Goal: Transaction & Acquisition: Purchase product/service

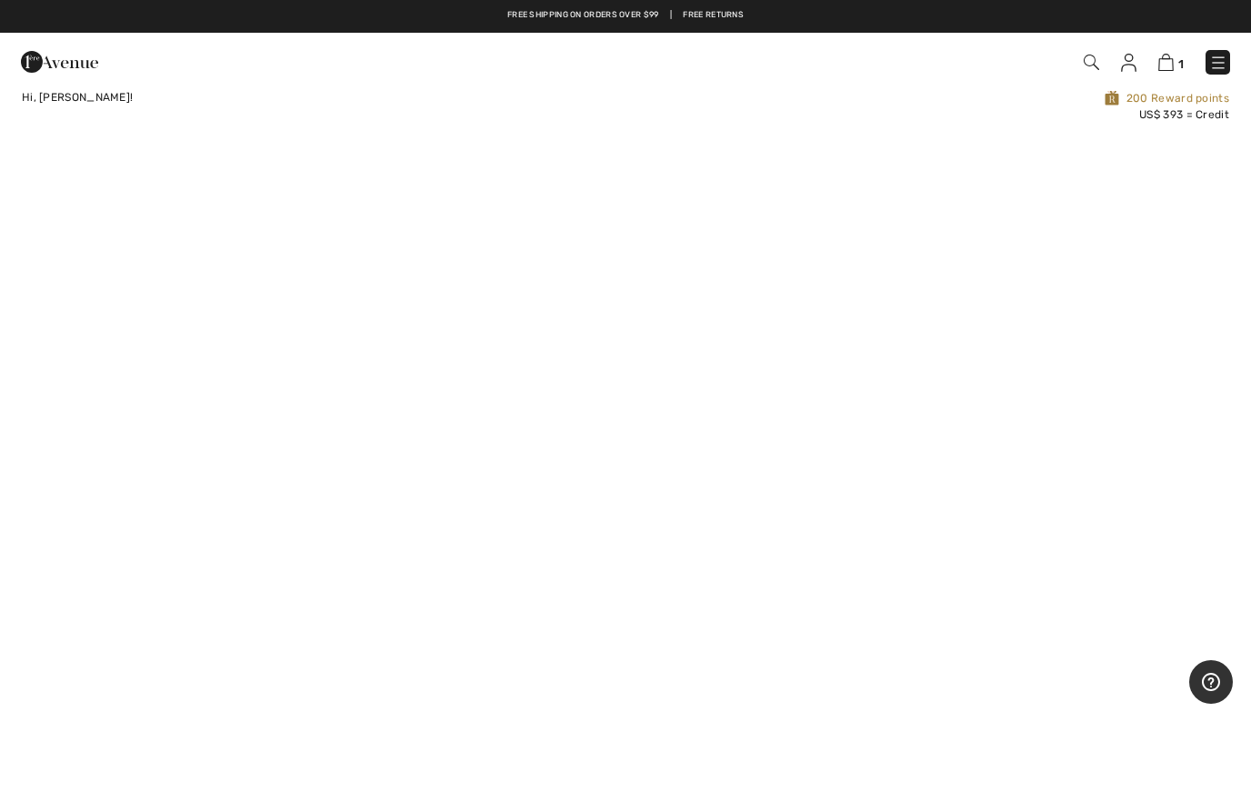
click at [1155, 51] on span "1" at bounding box center [883, 62] width 694 height 25
click at [1155, 72] on span "1" at bounding box center [883, 62] width 694 height 25
click at [1160, 73] on span "1" at bounding box center [883, 62] width 694 height 25
click at [1146, 64] on span "1" at bounding box center [883, 62] width 694 height 25
click at [1156, 79] on div "1 Checkout" at bounding box center [883, 62] width 721 height 37
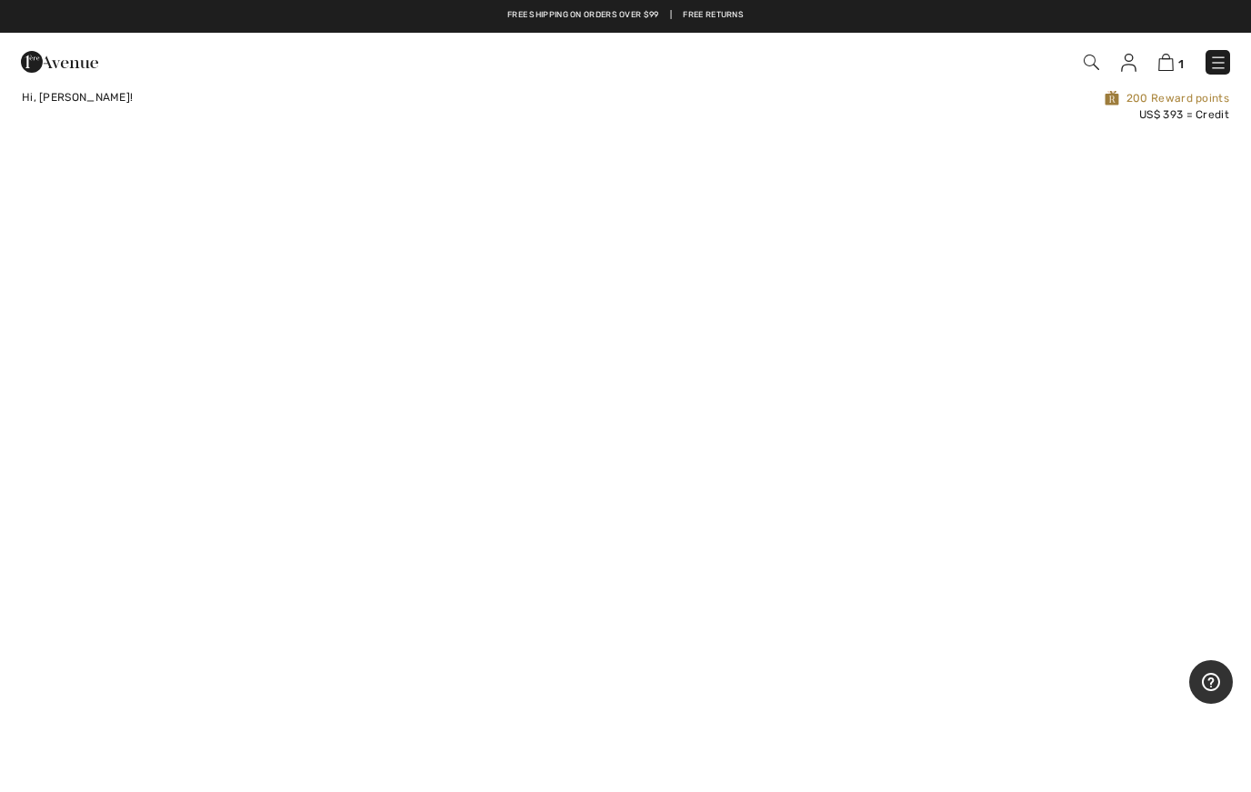
click at [1164, 62] on img at bounding box center [1165, 62] width 15 height 17
click at [1163, 72] on link "1" at bounding box center [1170, 62] width 25 height 22
click at [1159, 68] on img at bounding box center [1165, 62] width 15 height 17
click at [1173, 69] on img at bounding box center [1165, 62] width 15 height 17
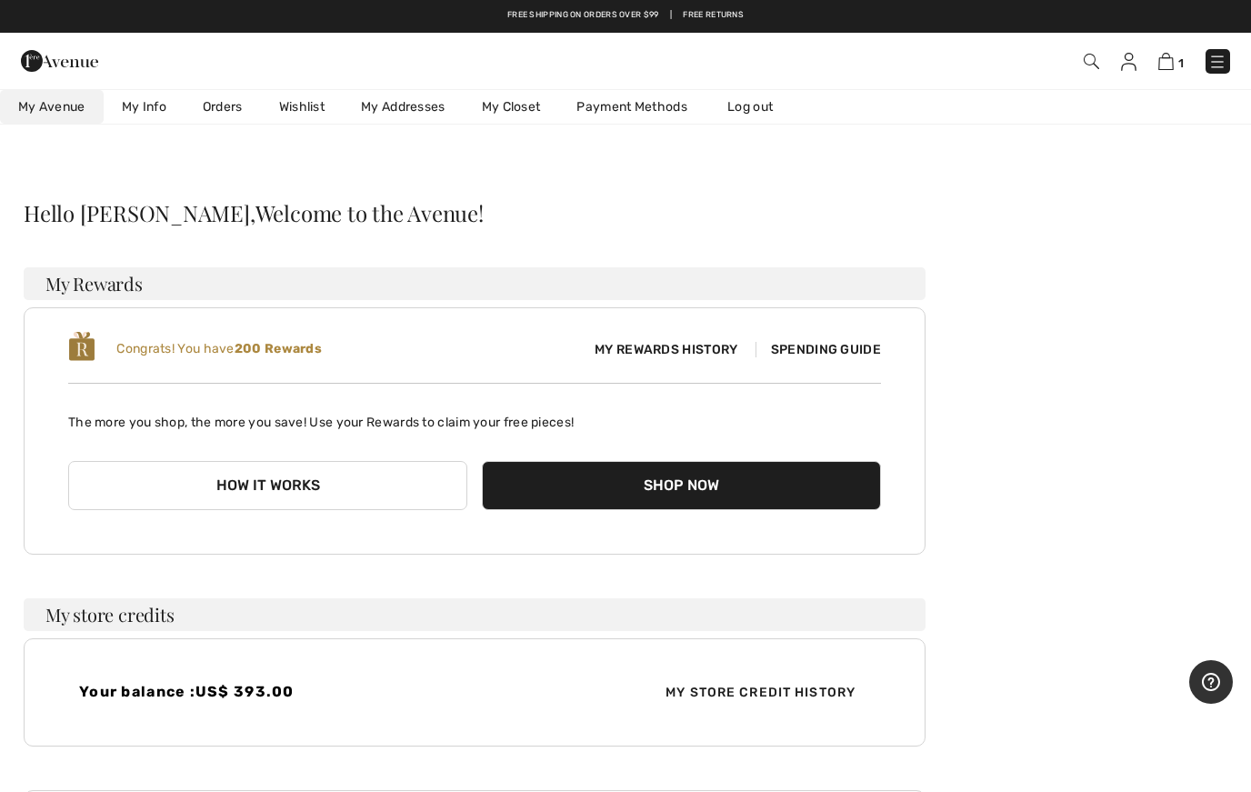
click at [1172, 64] on img at bounding box center [1165, 61] width 15 height 17
